Goal: Task Accomplishment & Management: Complete application form

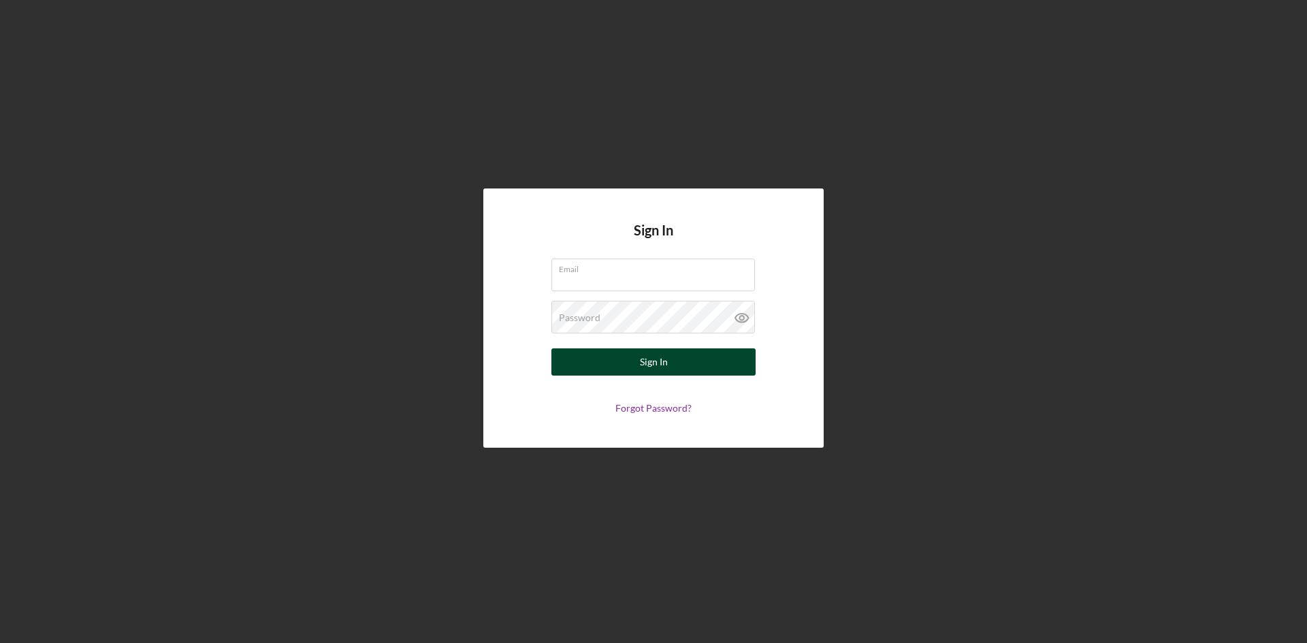
type input "[PERSON_NAME][EMAIL_ADDRESS][DOMAIN_NAME]"
click at [658, 366] on div "Sign In" at bounding box center [654, 361] width 28 height 27
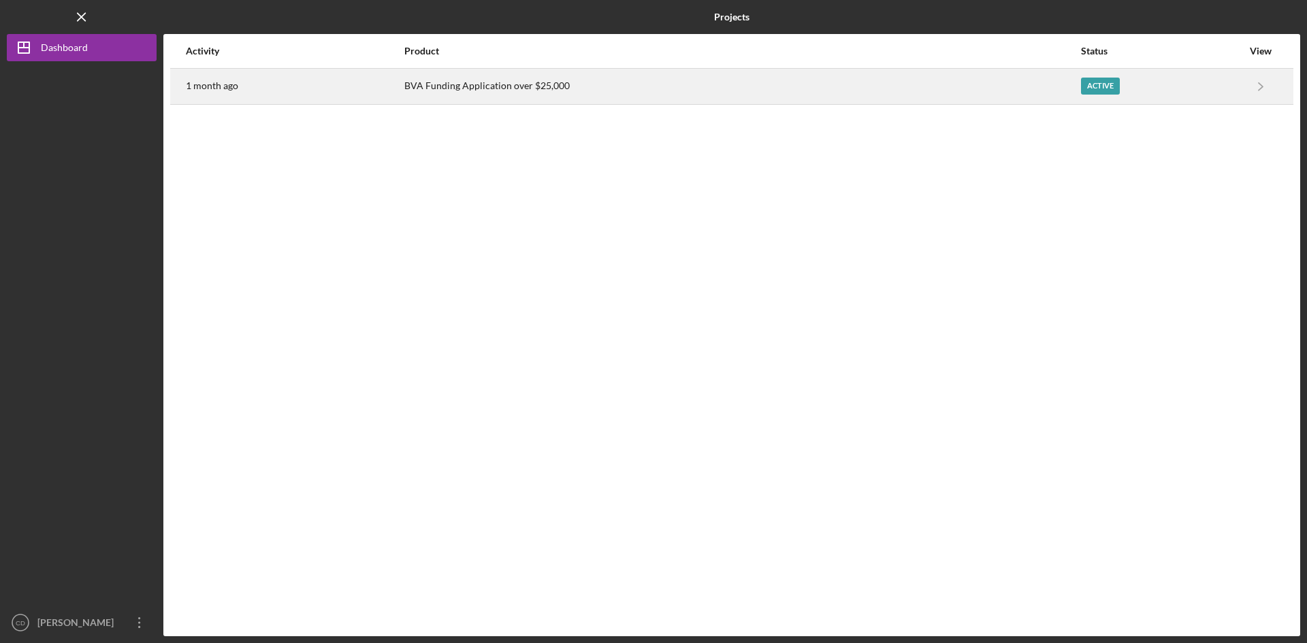
click at [504, 93] on div "BVA Funding Application over $25,000" at bounding box center [741, 86] width 675 height 34
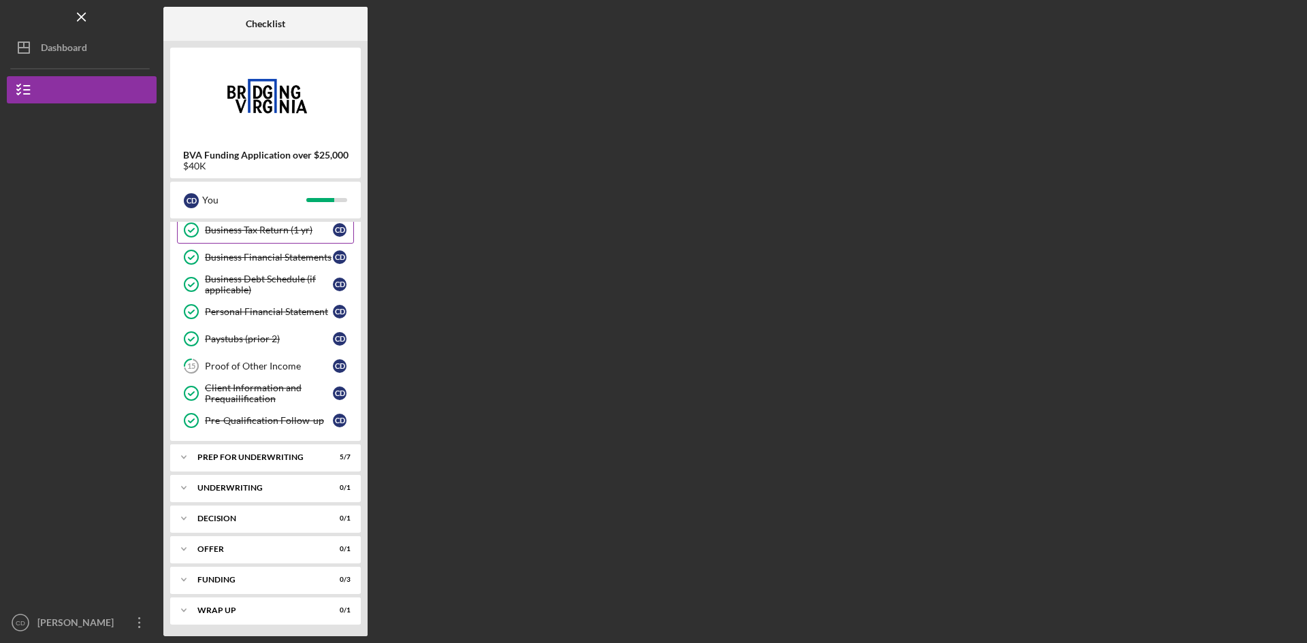
scroll to position [120, 0]
click at [248, 451] on div "Prep for Underwriting" at bounding box center [270, 455] width 146 height 8
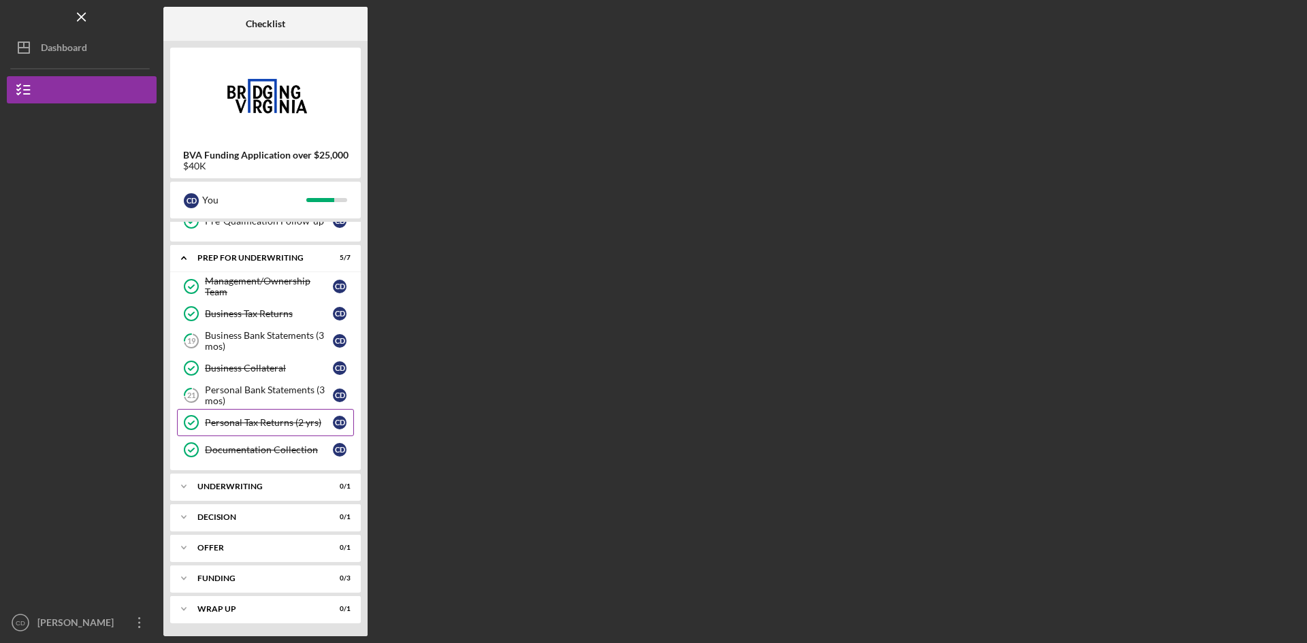
scroll to position [319, 0]
click at [256, 402] on div "Personal Bank Statements (3 mos)" at bounding box center [269, 395] width 128 height 22
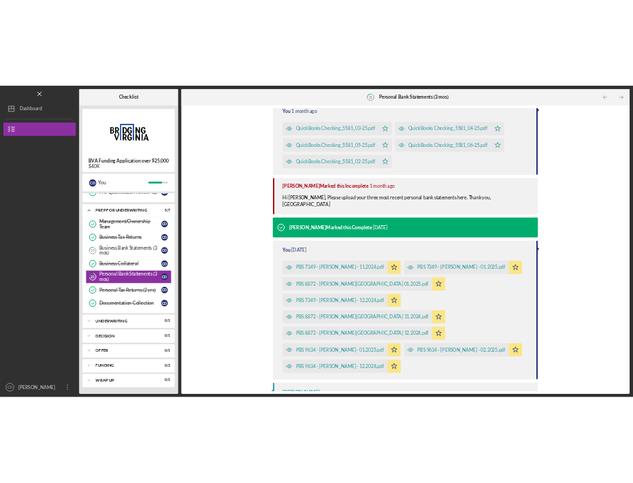
scroll to position [191, 0]
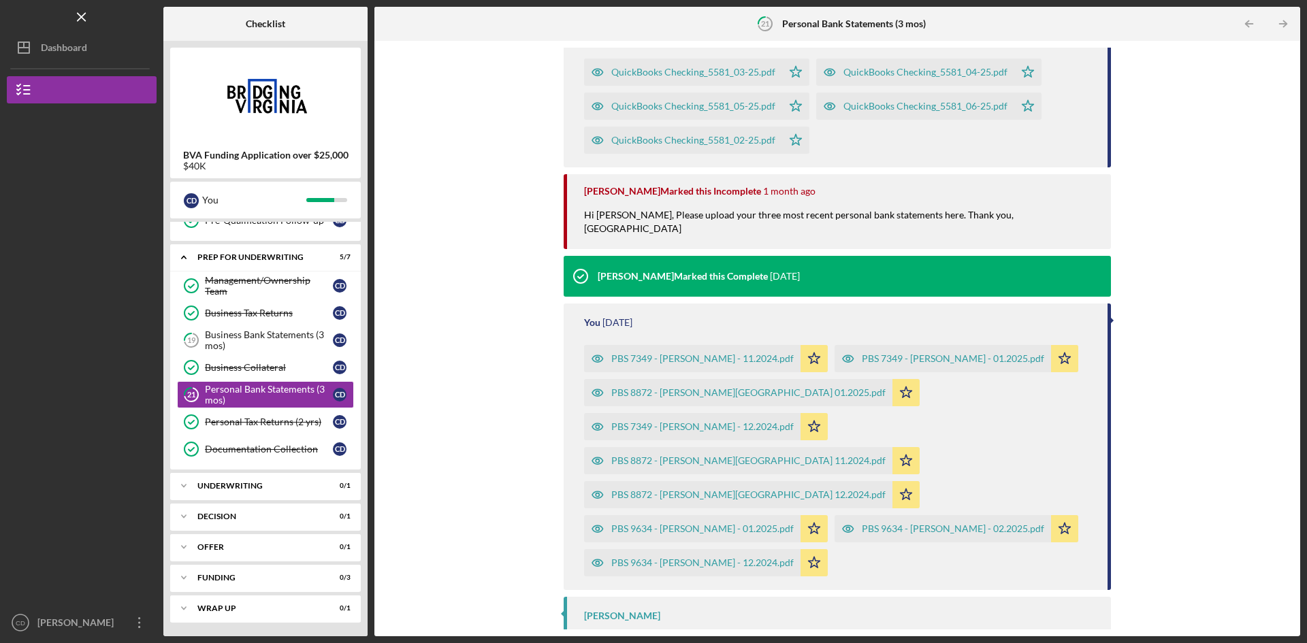
drag, startPoint x: 898, startPoint y: 451, endPoint x: 952, endPoint y: 498, distance: 71.9
click at [952, 498] on div "You [DATE] PBS 7349 - [PERSON_NAME] - 11.2024.pdf Icon/Star PBS 7349 - [PERSON_…" at bounding box center [837, 447] width 547 height 287
drag, startPoint x: 848, startPoint y: 441, endPoint x: 1026, endPoint y: 470, distance: 179.9
click at [1026, 470] on div "PBS 7349 - [PERSON_NAME] - 11.2024.pdf Icon/Star PBS 7349 - [PERSON_NAME][GEOGR…" at bounding box center [839, 457] width 510 height 238
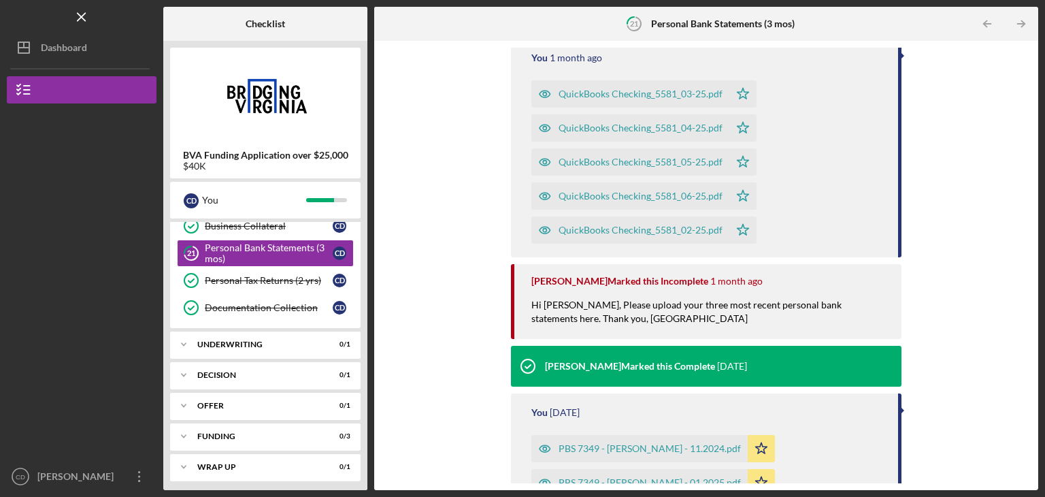
scroll to position [168, 0]
click at [625, 361] on div "[PERSON_NAME] Marked this Complete" at bounding box center [630, 366] width 170 height 11
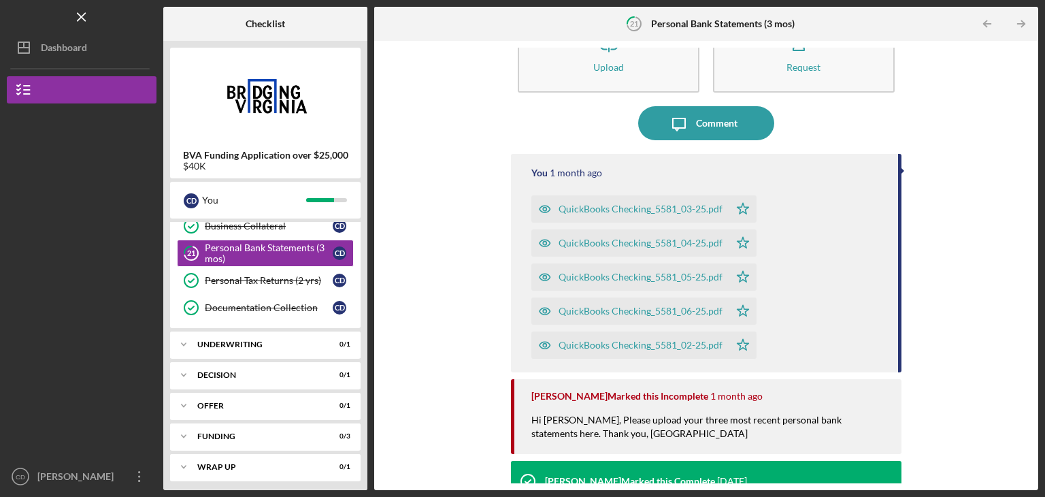
scroll to position [0, 0]
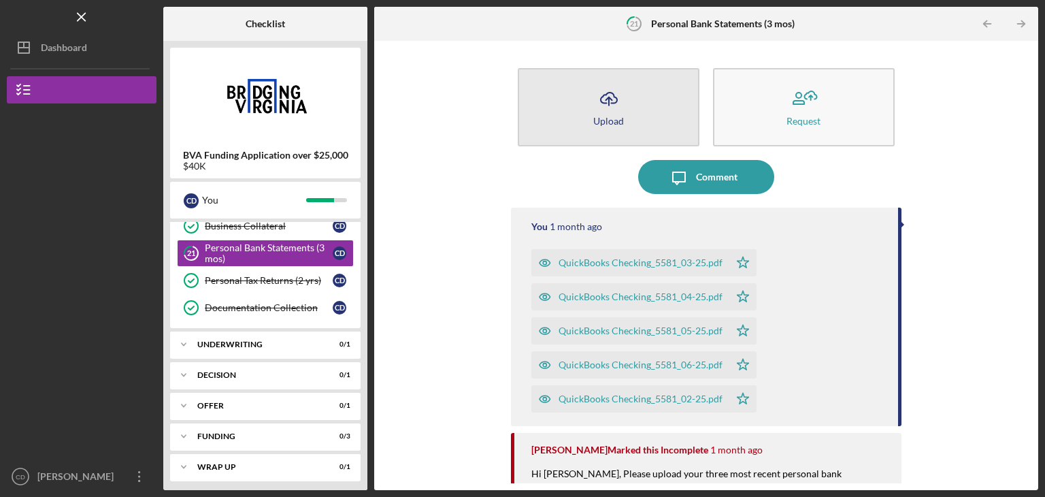
click at [613, 104] on icon "Icon/Upload" at bounding box center [609, 99] width 34 height 34
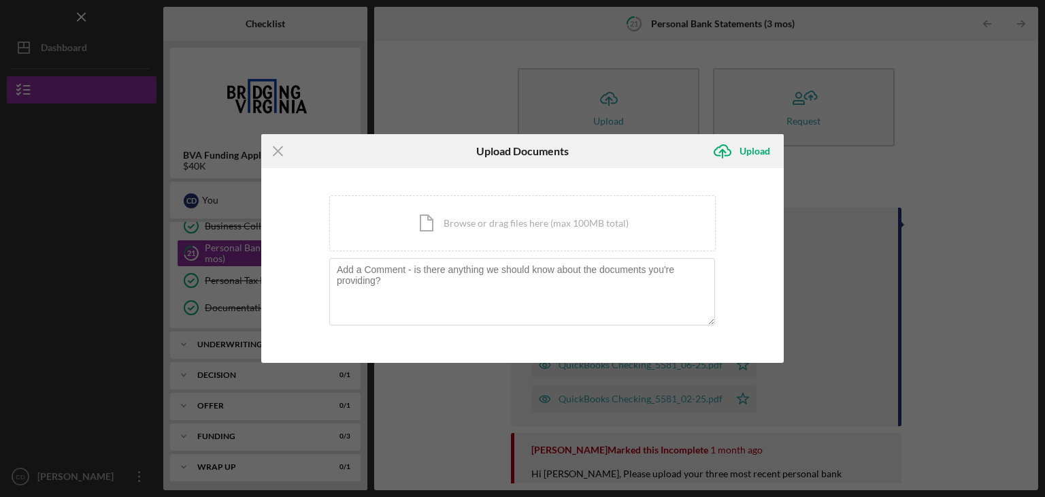
click at [969, 183] on div "Icon/Menu Close Upload Documents Icon/Upload Upload You're uploading documents …" at bounding box center [522, 248] width 1045 height 497
click at [614, 265] on textarea at bounding box center [522, 291] width 386 height 67
click at [279, 155] on icon "Icon/Menu Close" at bounding box center [278, 151] width 34 height 34
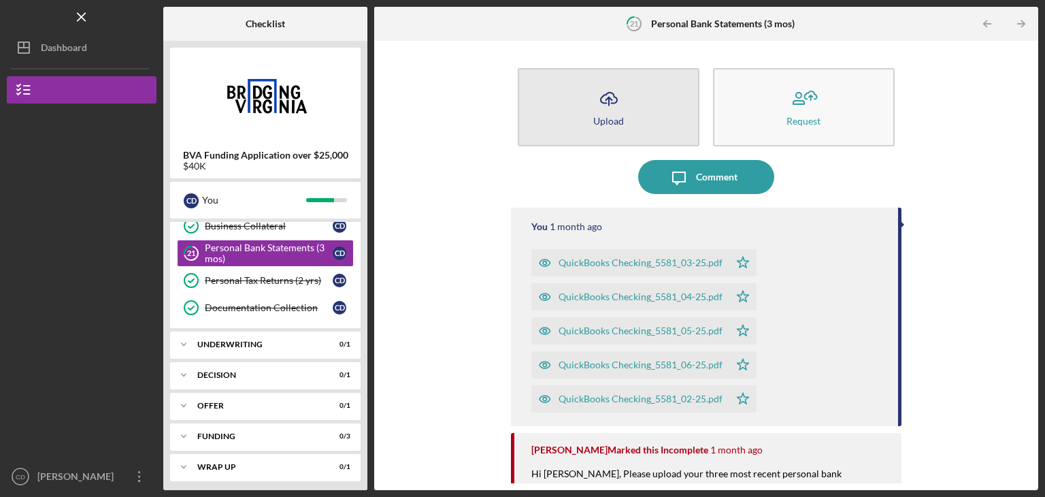
click at [598, 123] on div "Upload" at bounding box center [609, 121] width 31 height 10
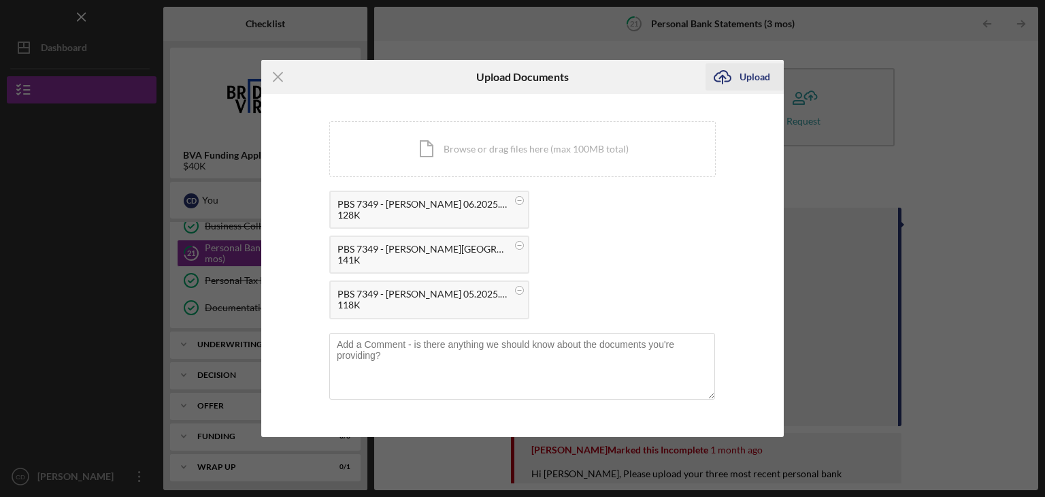
click at [763, 82] on div "Upload" at bounding box center [755, 76] width 31 height 27
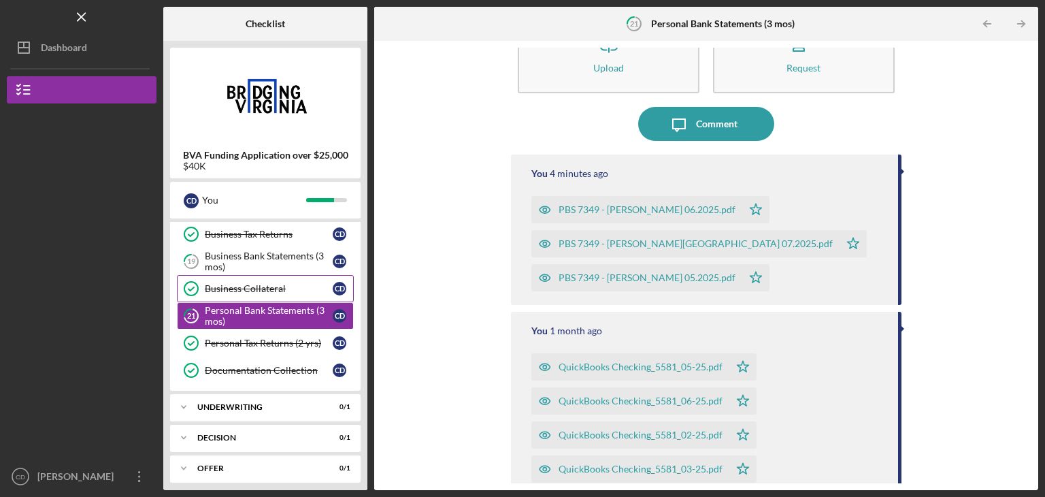
scroll to position [324, 0]
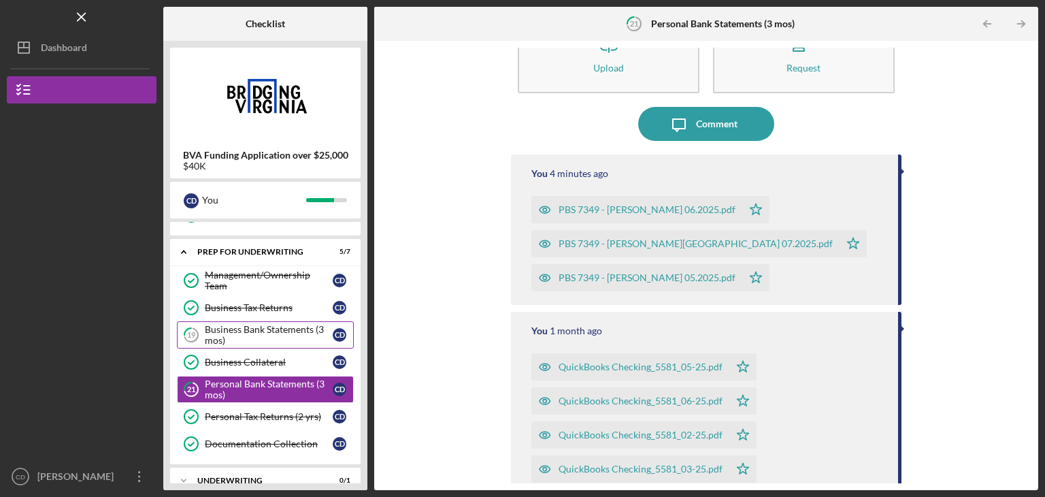
click at [221, 327] on div "Business Bank Statements (3 mos)" at bounding box center [269, 335] width 128 height 22
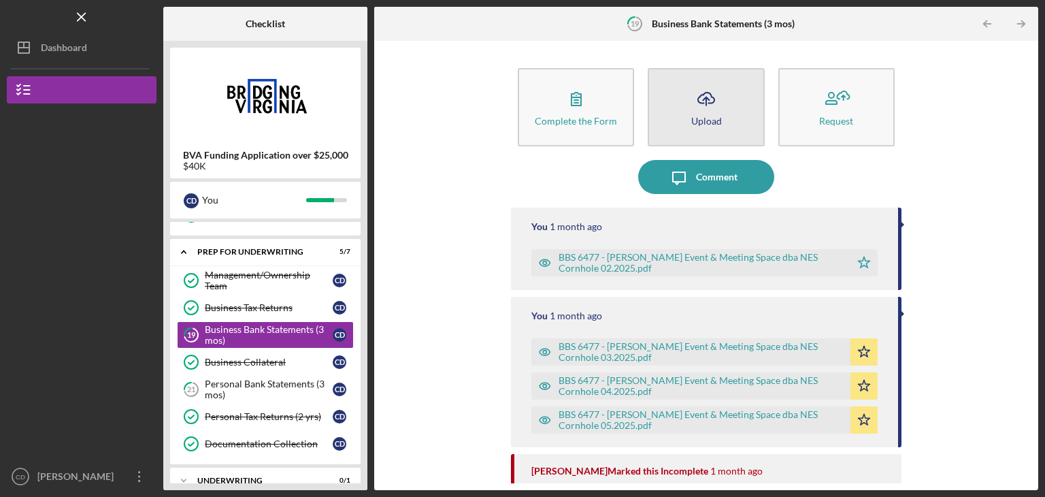
click at [719, 110] on icon "Icon/Upload" at bounding box center [706, 99] width 34 height 34
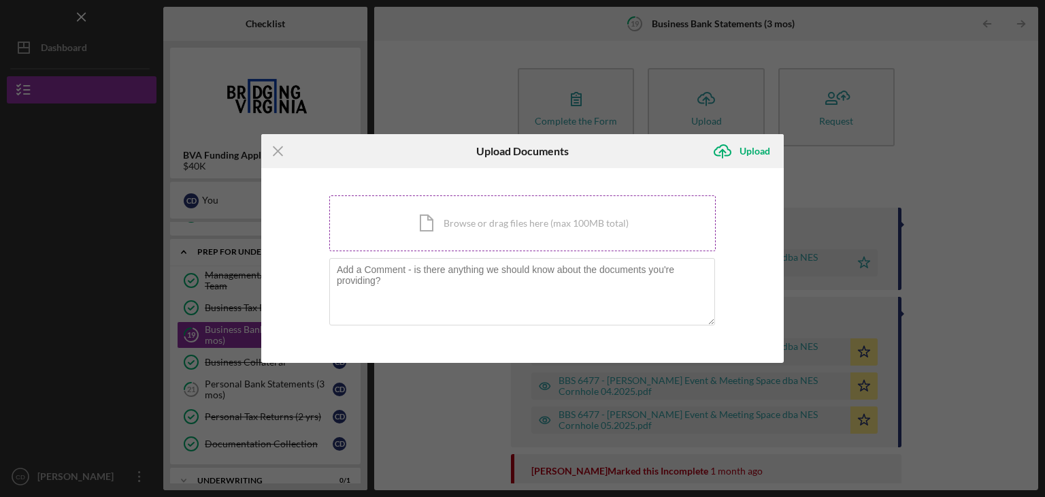
click at [517, 224] on div "Icon/Document Browse or drag files here (max 100MB total) Tap to choose files o…" at bounding box center [522, 223] width 387 height 56
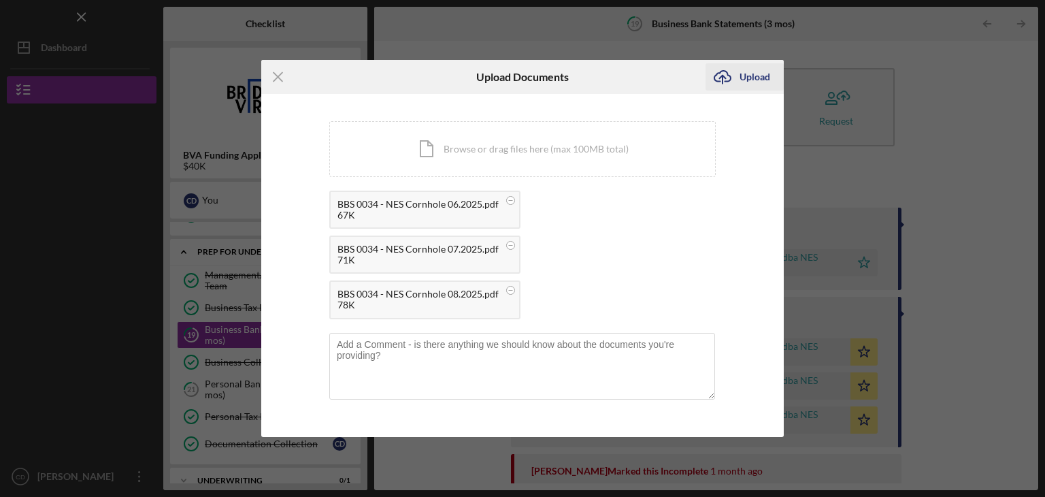
click at [754, 82] on div "Upload" at bounding box center [755, 76] width 31 height 27
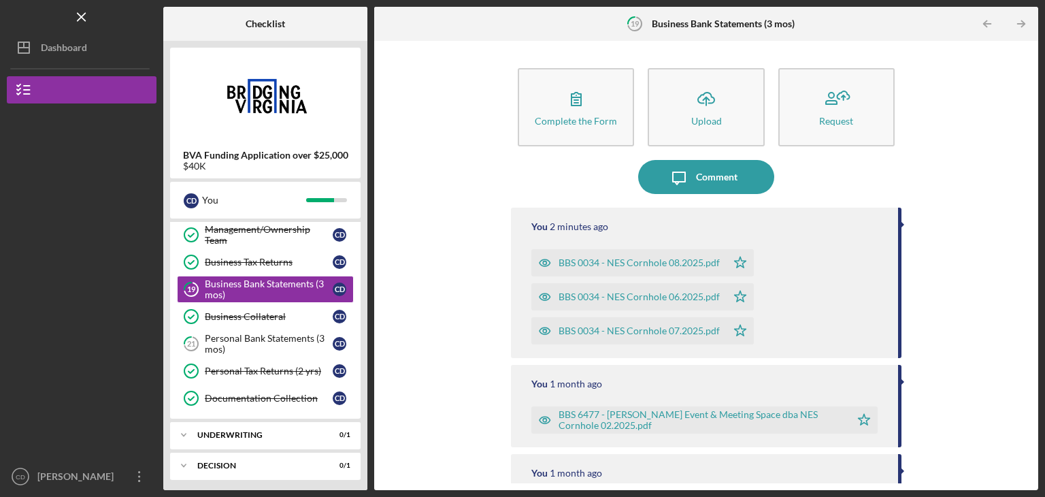
scroll to position [460, 0]
